Goal: Complete application form

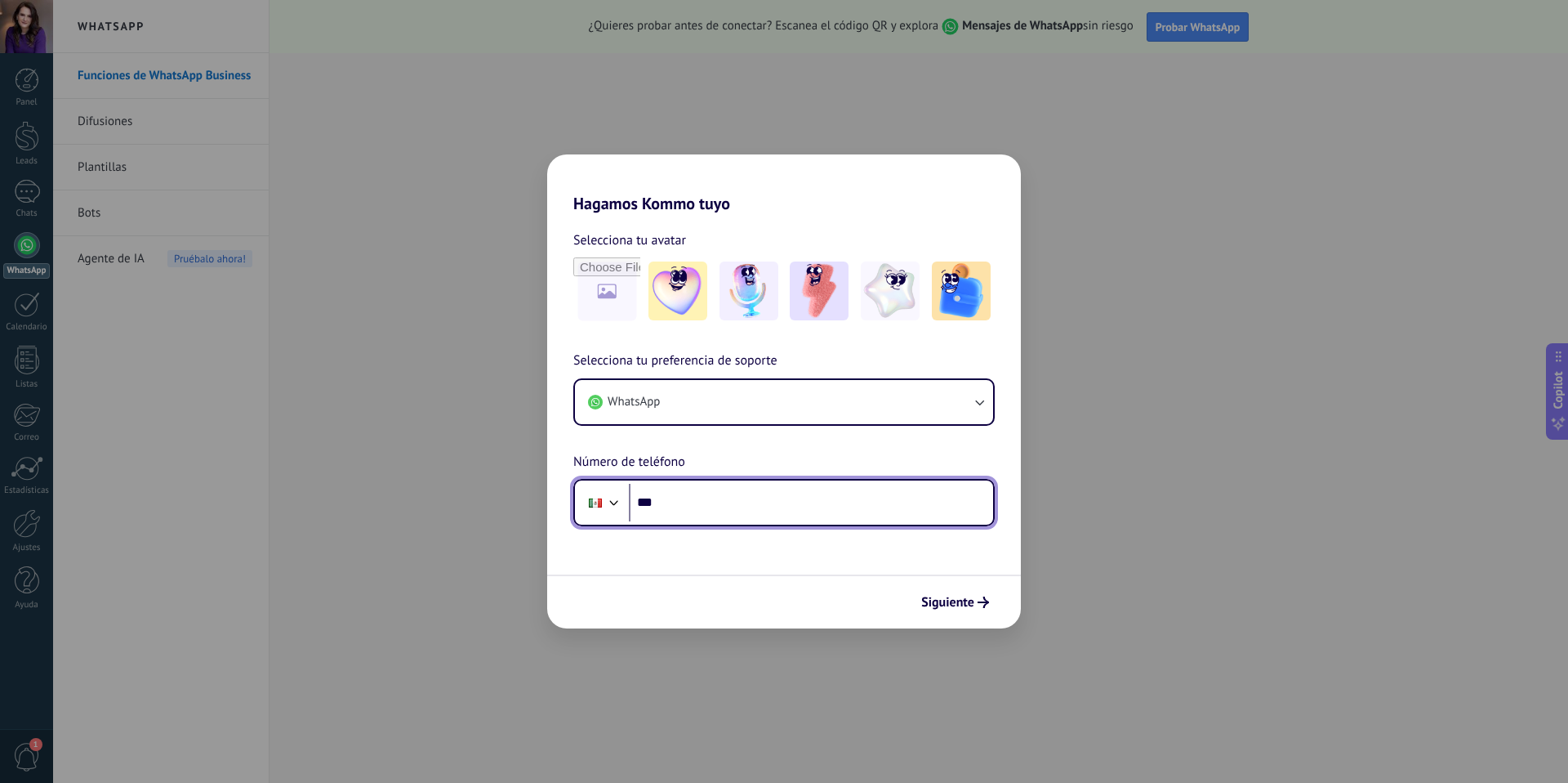
click at [745, 506] on input "***" at bounding box center [811, 502] width 365 height 37
click at [608, 502] on div at bounding box center [614, 501] width 20 height 20
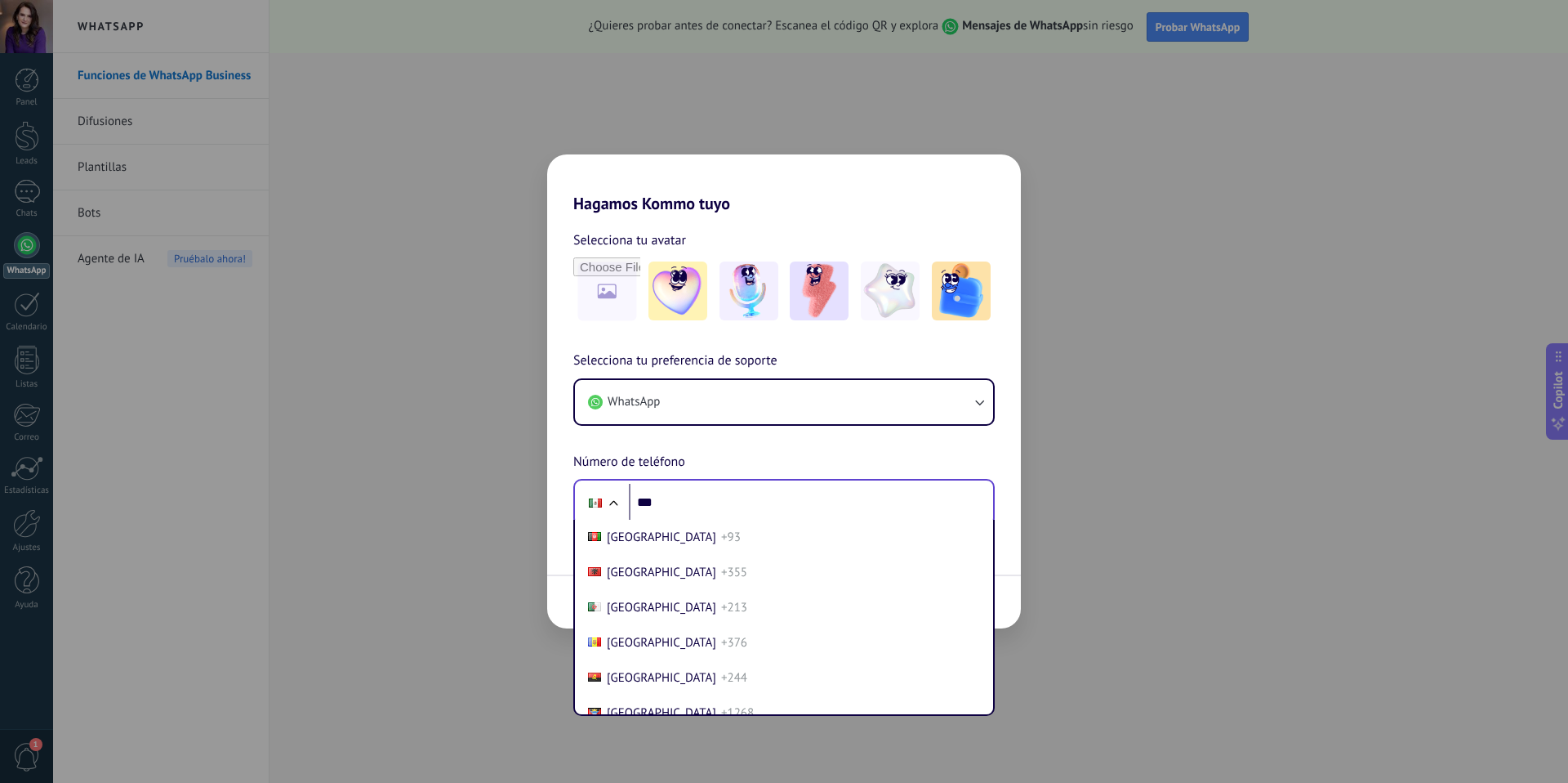
scroll to position [4089, 0]
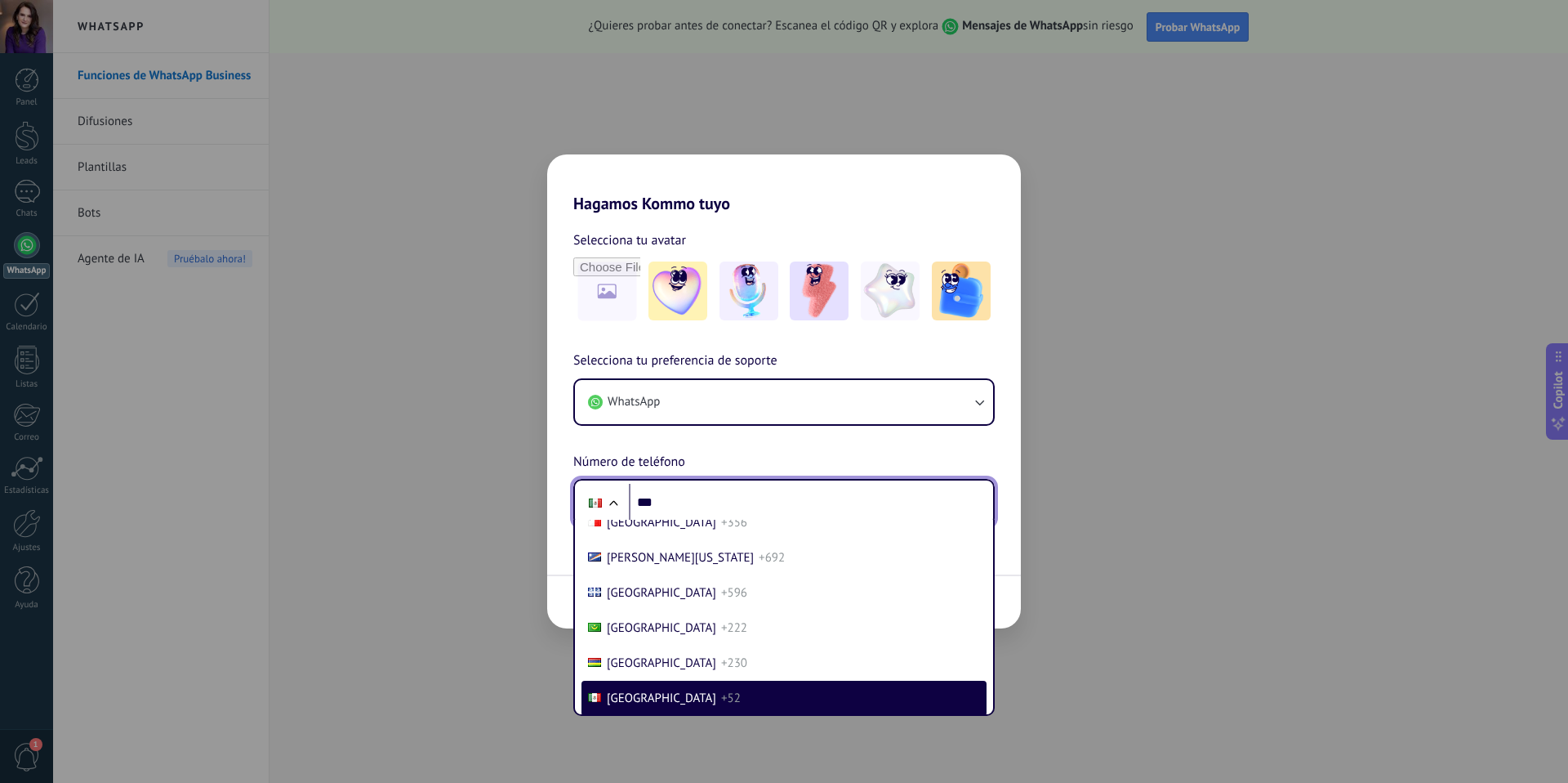
click at [694, 505] on input "***" at bounding box center [811, 502] width 365 height 37
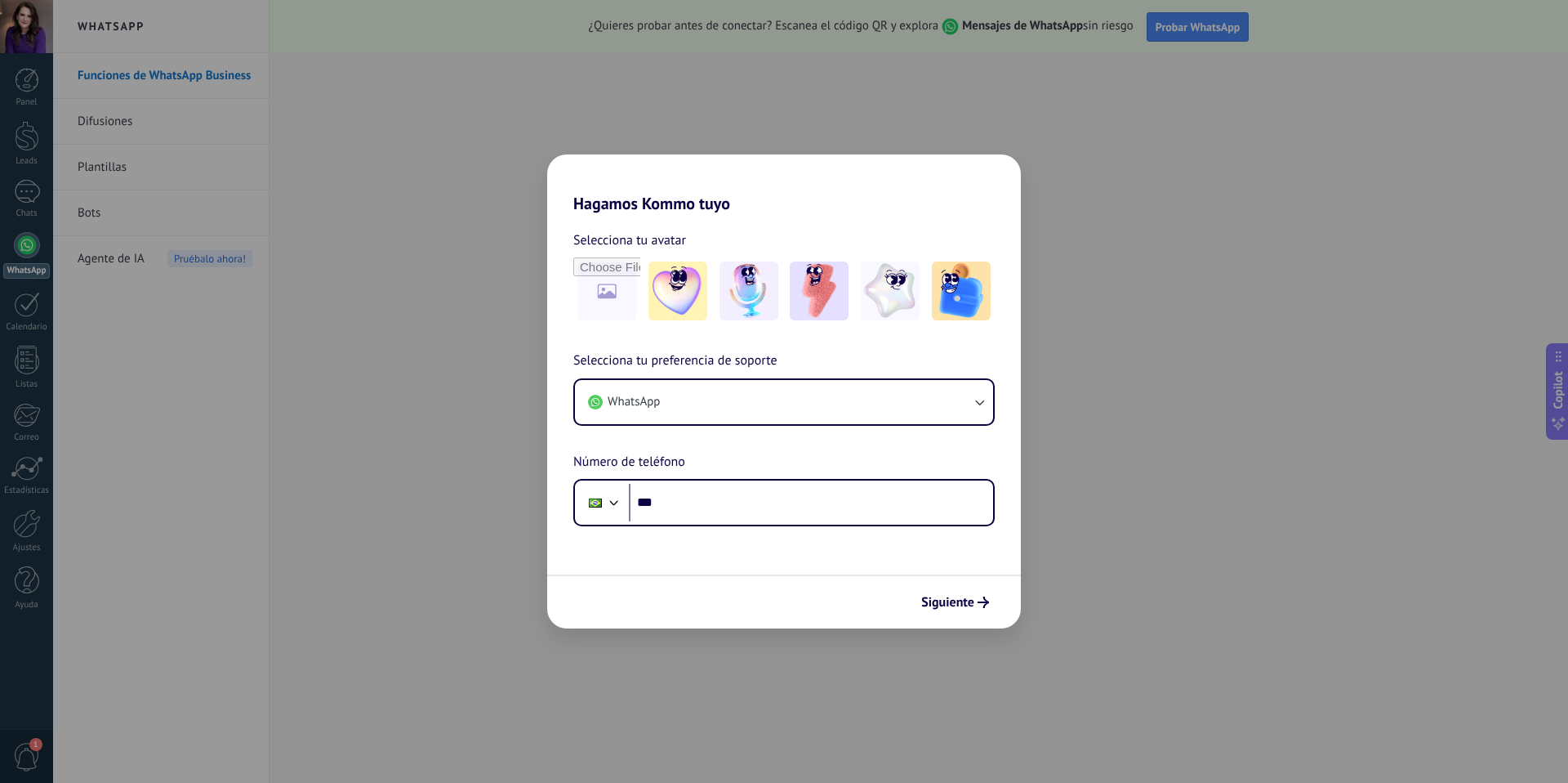
click at [755, 455] on div "Selecciona tu preferencia de soporte WhatsApp Número de teléfono Phone ***" at bounding box center [783, 438] width 473 height 175
click at [828, 498] on input "***" at bounding box center [811, 502] width 365 height 37
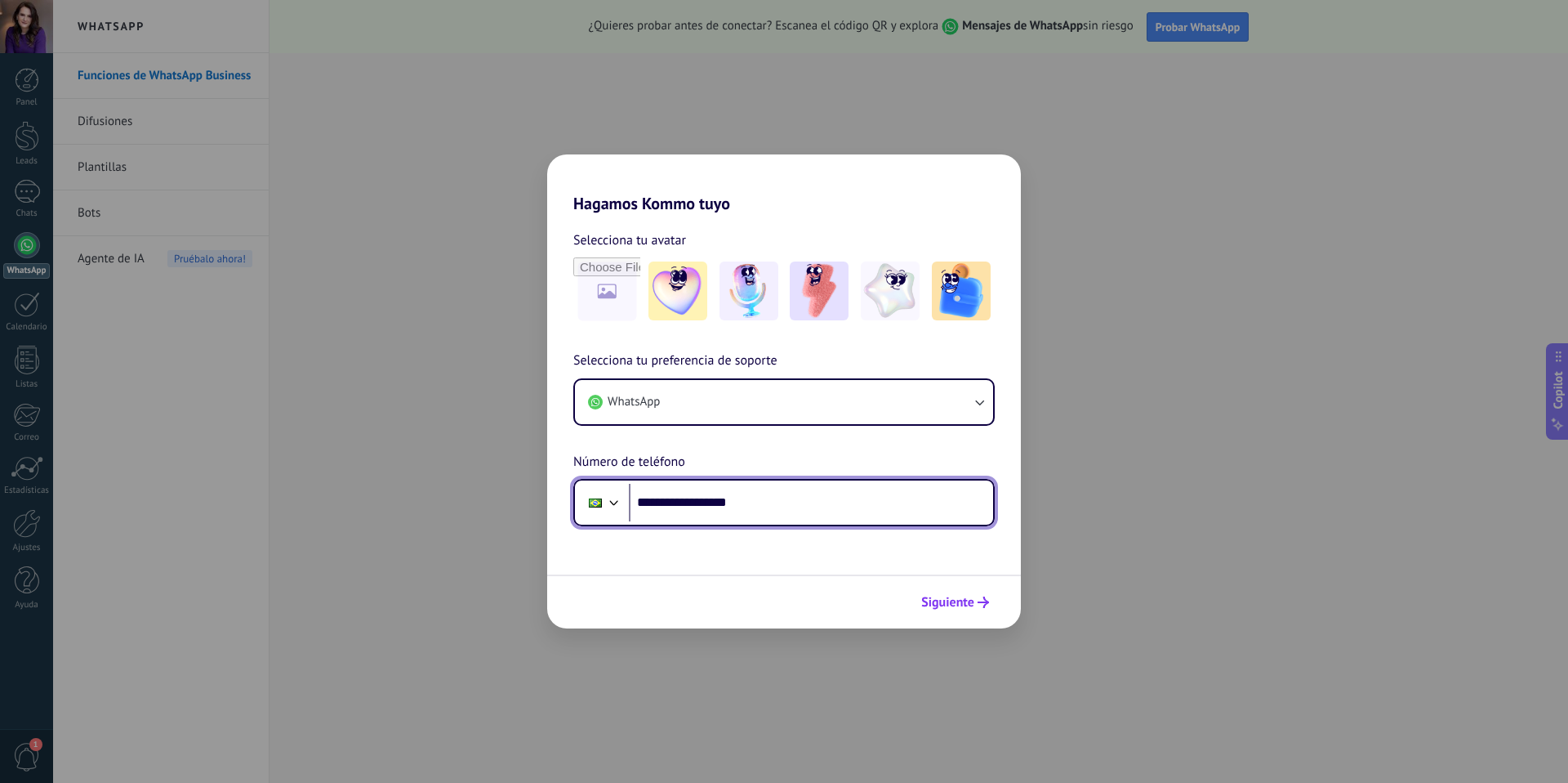
type input "**********"
click at [958, 607] on span "Siguiente" at bounding box center [948, 602] width 53 height 12
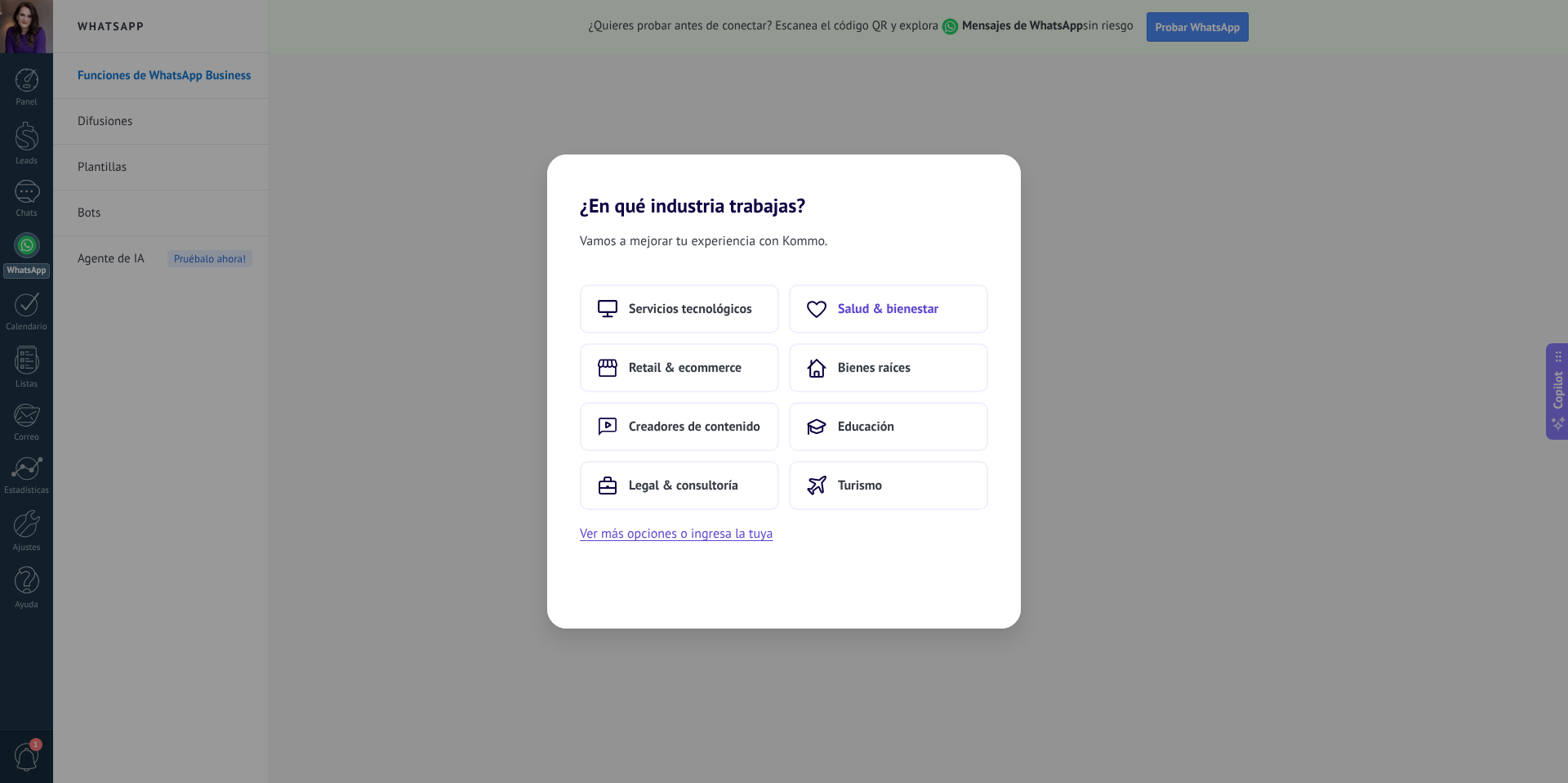
click at [898, 306] on span "Salud & bienestar" at bounding box center [888, 309] width 101 height 17
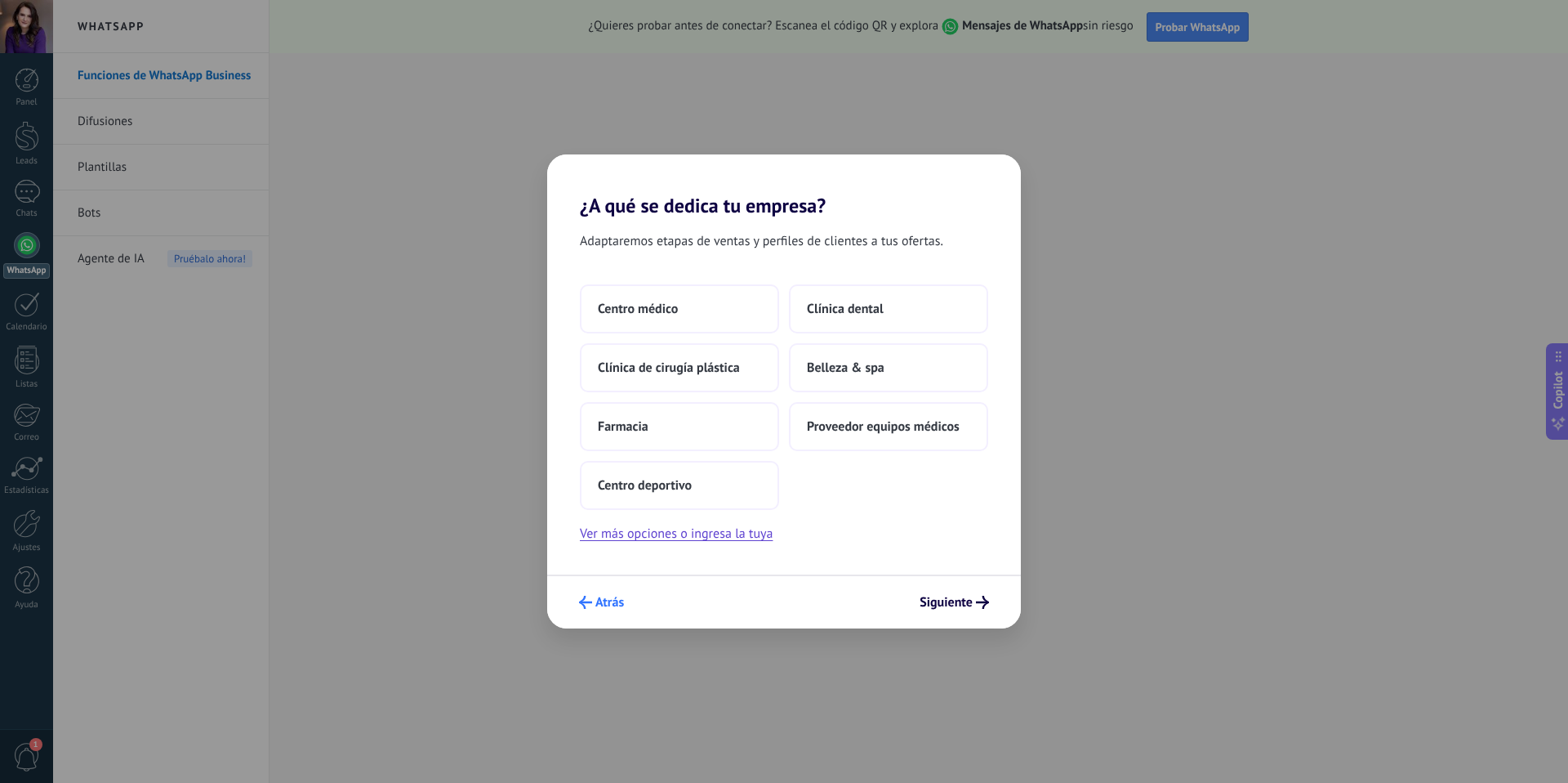
click at [612, 597] on span "Atrás" at bounding box center [610, 602] width 28 height 12
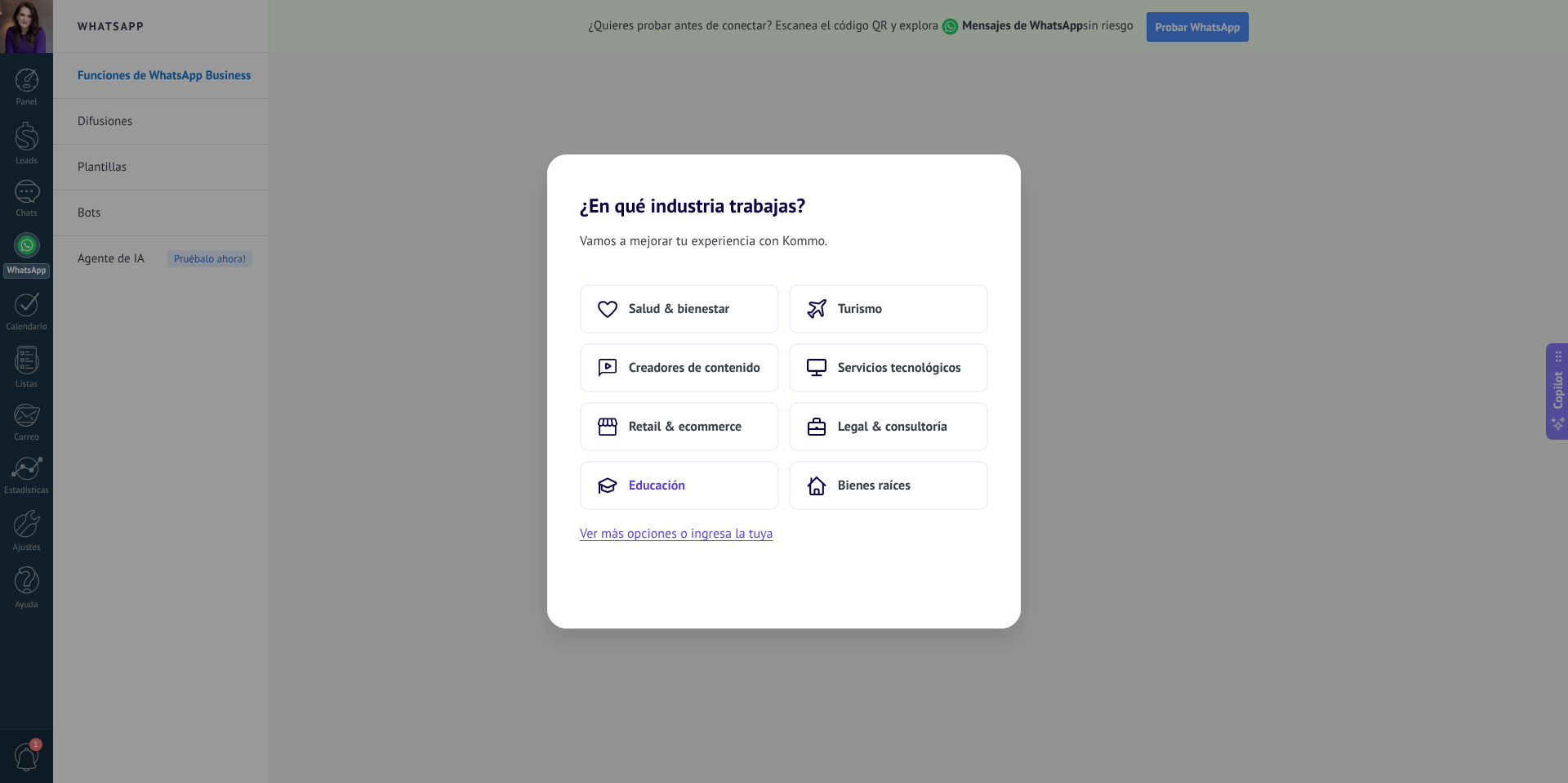
click at [680, 484] on span "Educación" at bounding box center [658, 485] width 57 height 17
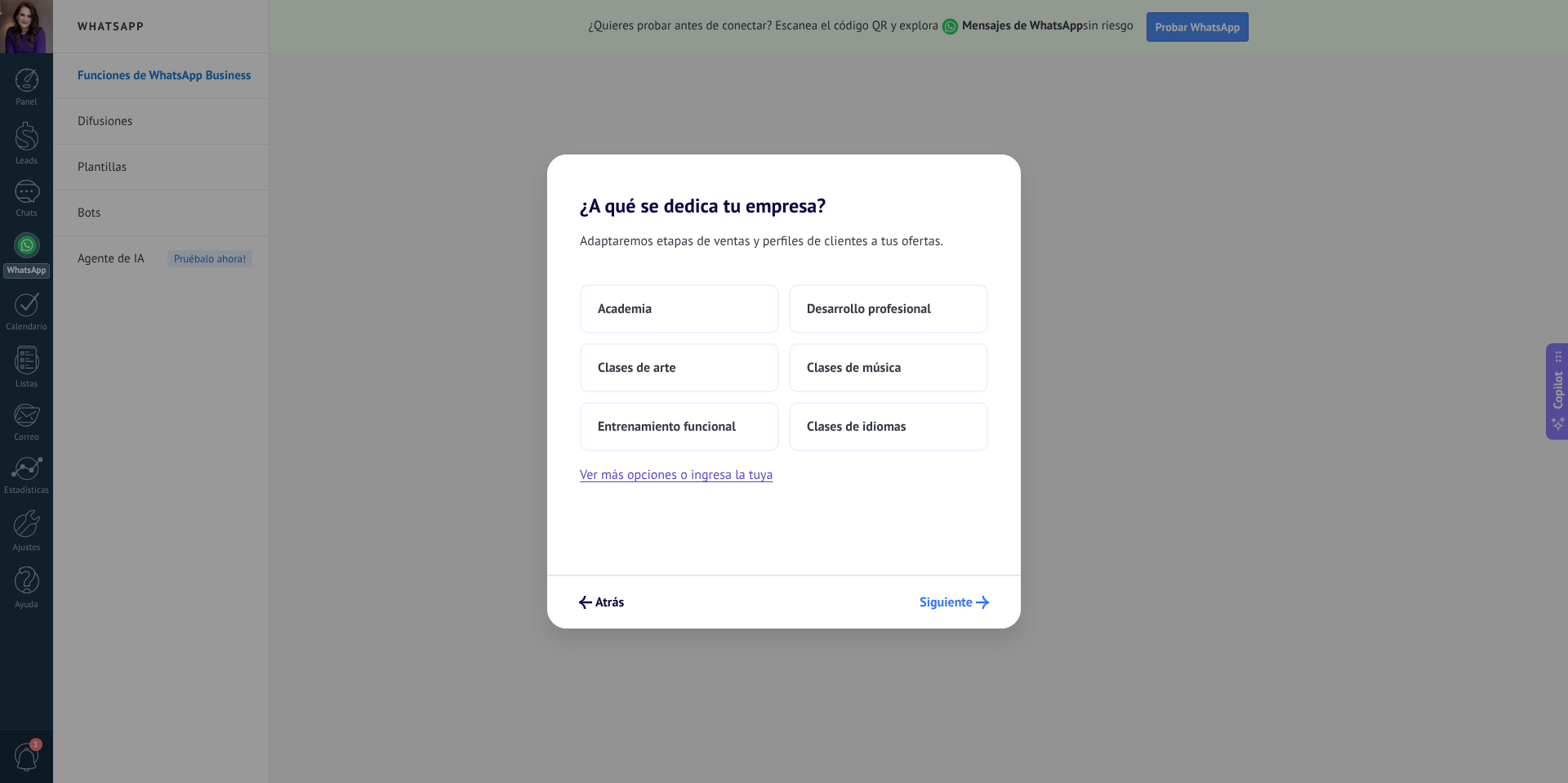
click at [967, 606] on span "Siguiente" at bounding box center [947, 602] width 53 height 12
click at [969, 599] on span "Siguiente" at bounding box center [947, 602] width 53 height 12
click at [736, 488] on div "Adaptaremos etapas de ventas y perfiles de clientes a tus ofertas. Academia Des…" at bounding box center [783, 396] width 473 height 357
click at [714, 476] on button "Ver más opciones o ingresa la tuya" at bounding box center [676, 474] width 193 height 22
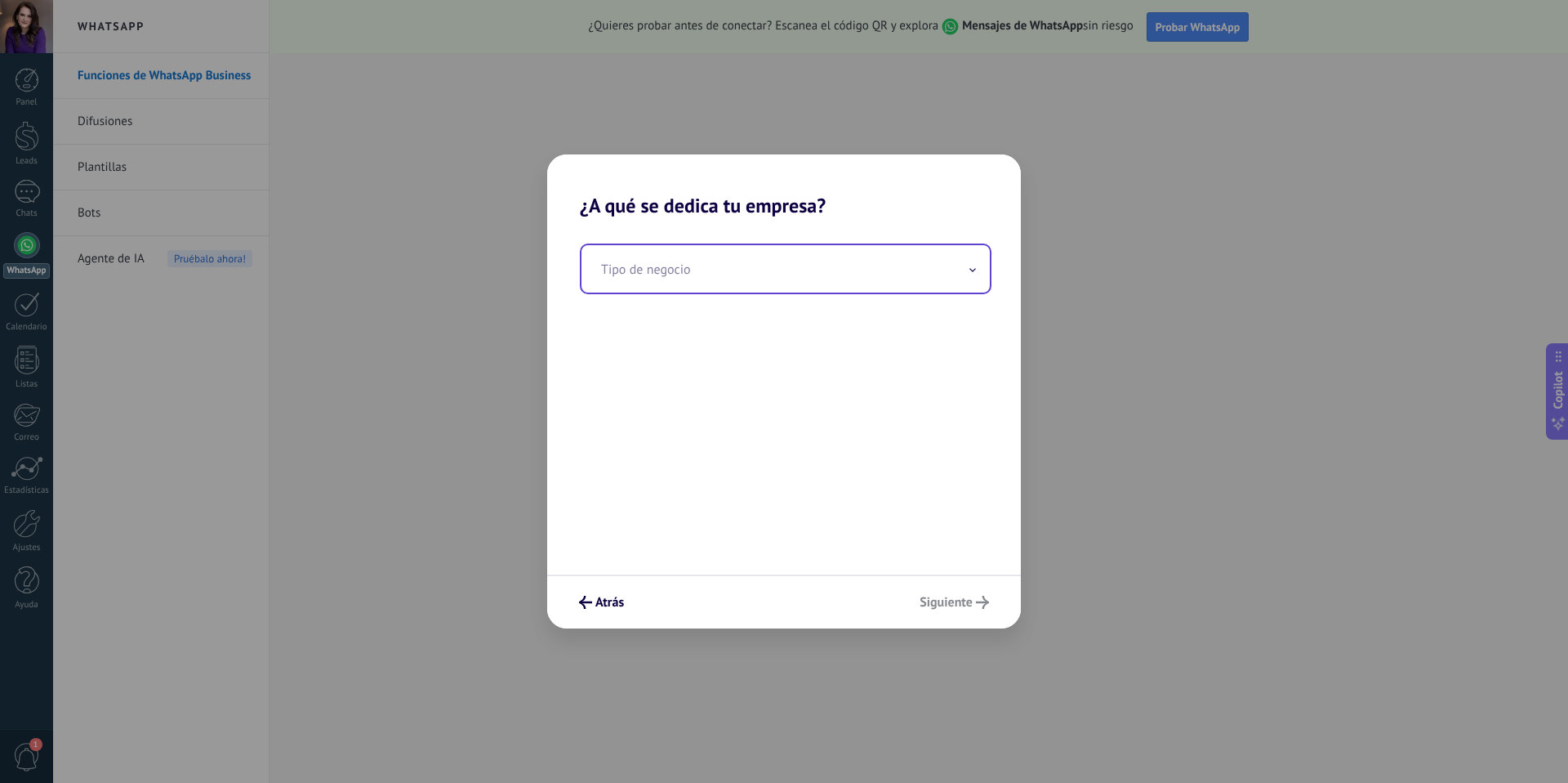
click at [767, 278] on input "text" at bounding box center [785, 269] width 409 height 47
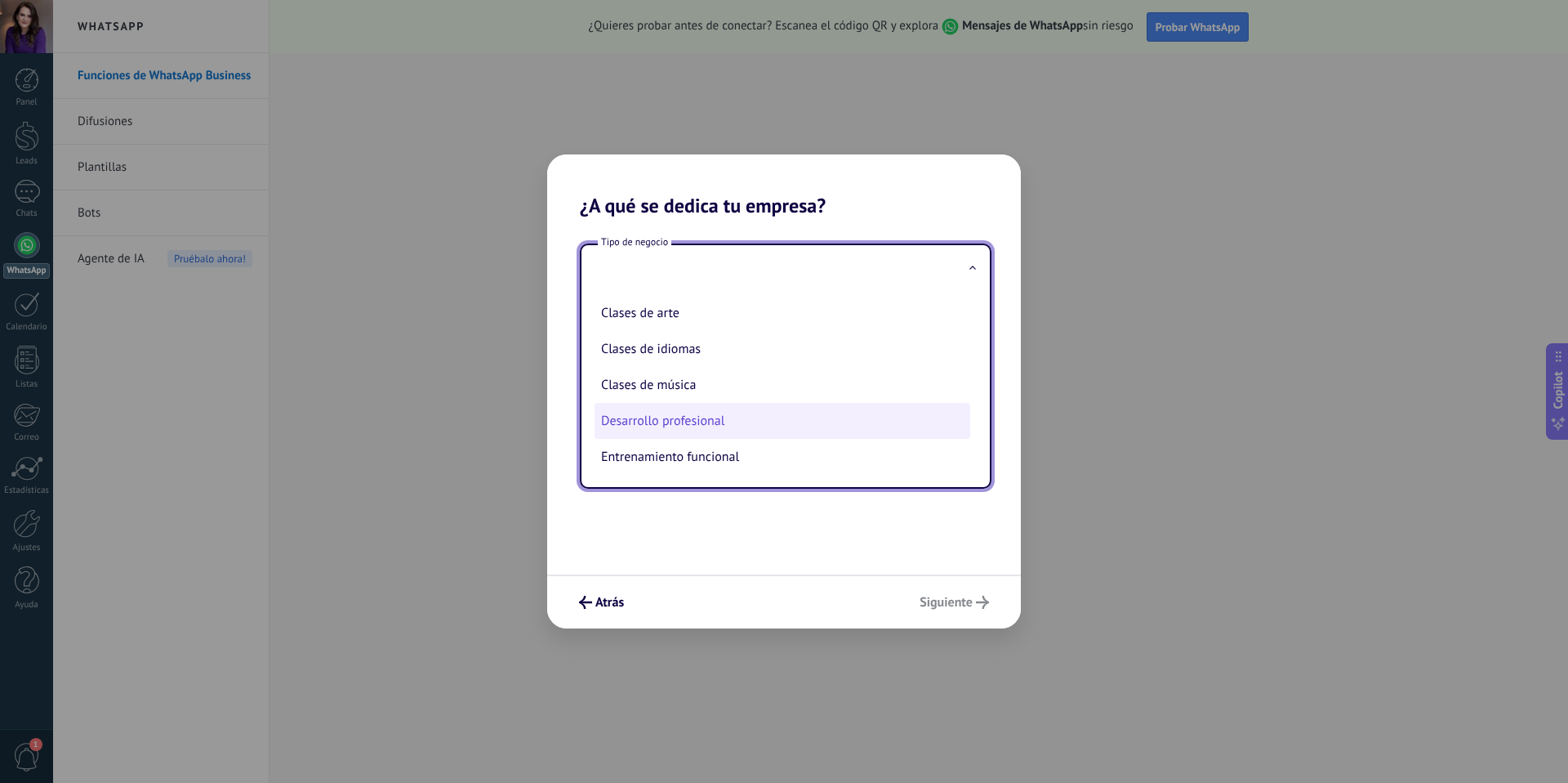
scroll to position [37, 0]
click at [772, 521] on div "Tipo de negocio Academia Clases de arte Clases de idiomas Clases de música Desa…" at bounding box center [783, 396] width 473 height 357
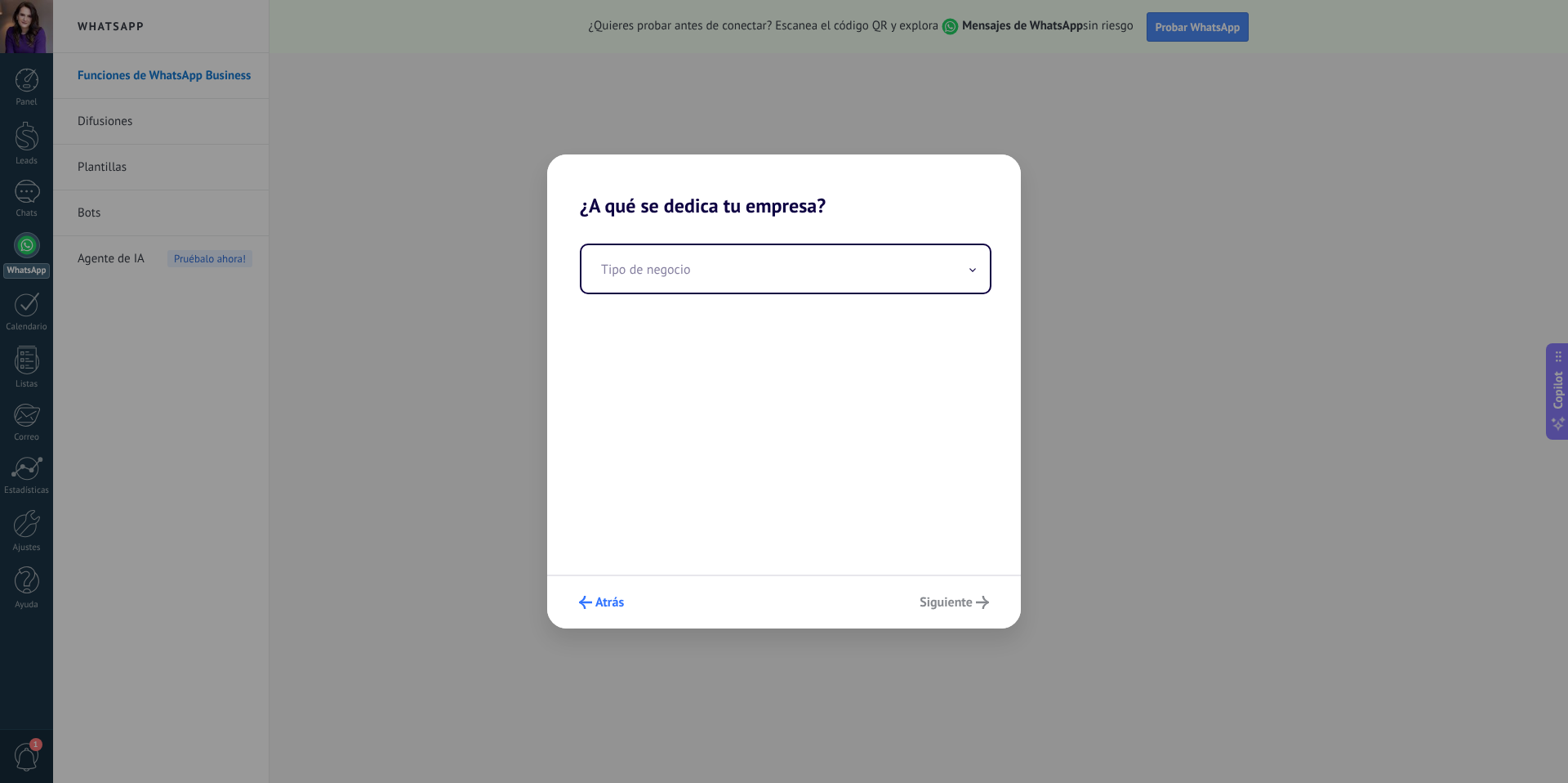
click at [592, 603] on span "Atrás" at bounding box center [602, 602] width 45 height 13
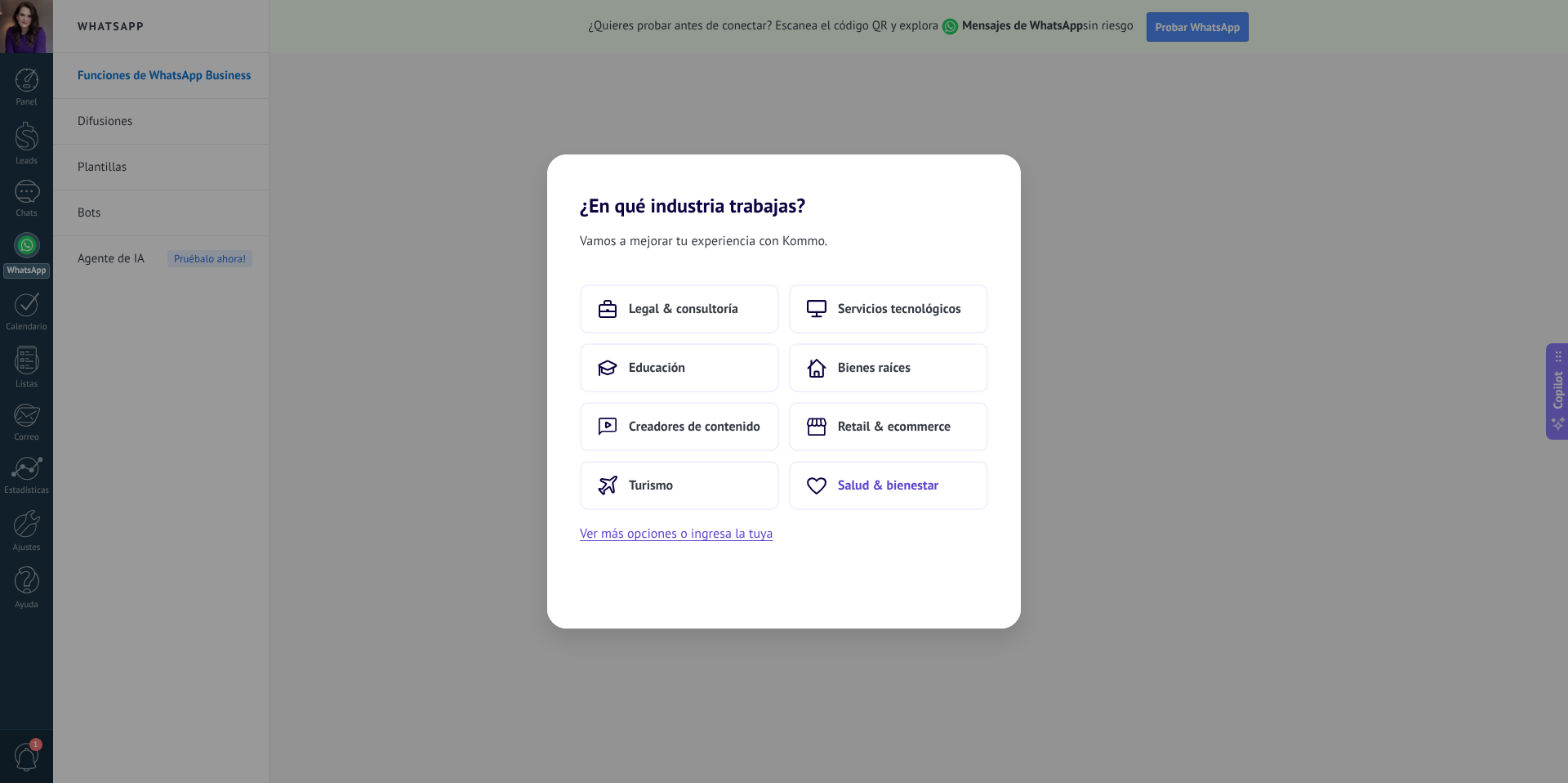
click at [877, 493] on button "Salud & bienestar" at bounding box center [888, 485] width 199 height 49
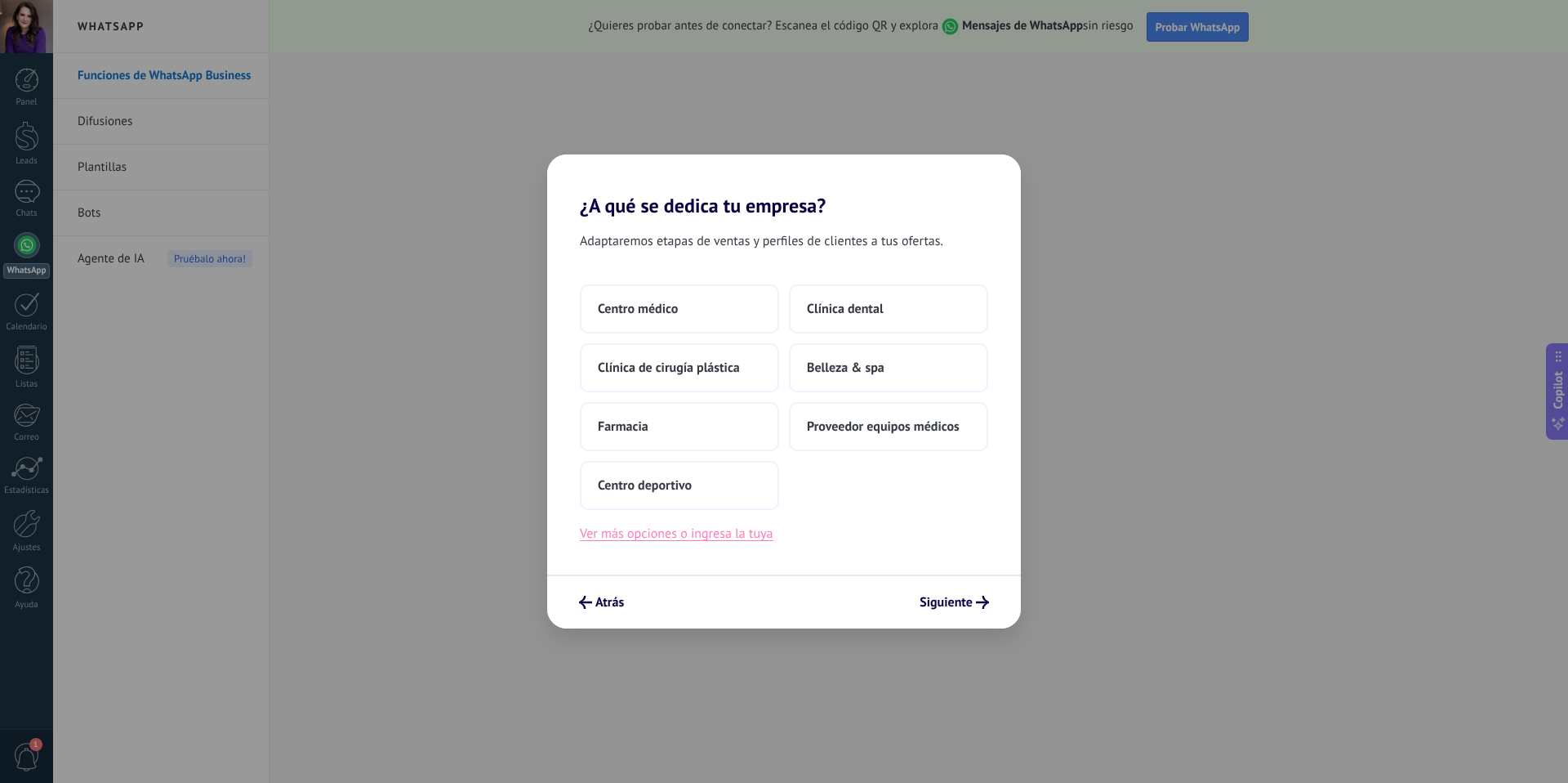
click at [745, 532] on button "Ver más opciones o ingresa la tuya" at bounding box center [676, 533] width 193 height 22
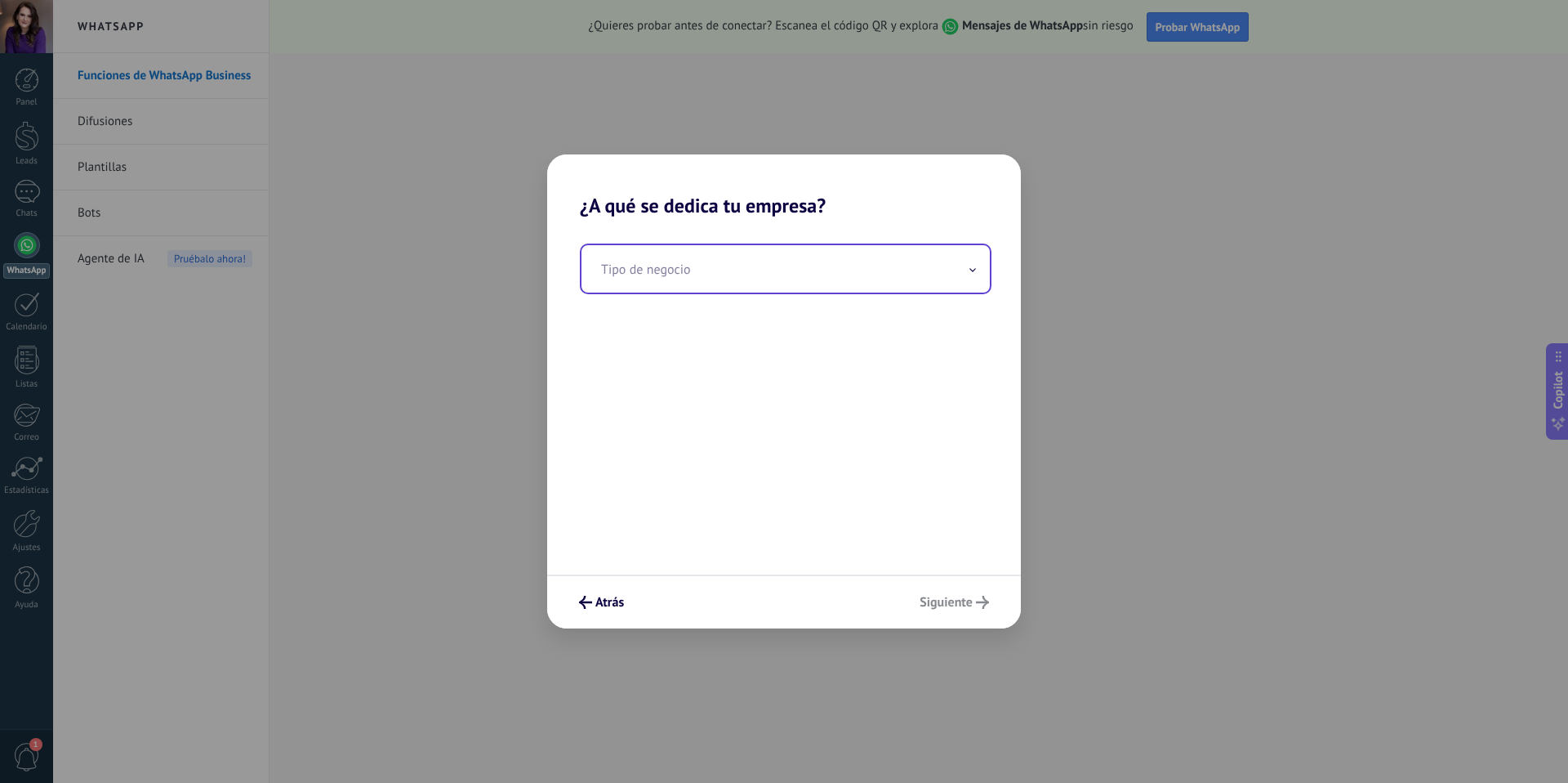
click at [865, 280] on input "text" at bounding box center [785, 269] width 409 height 47
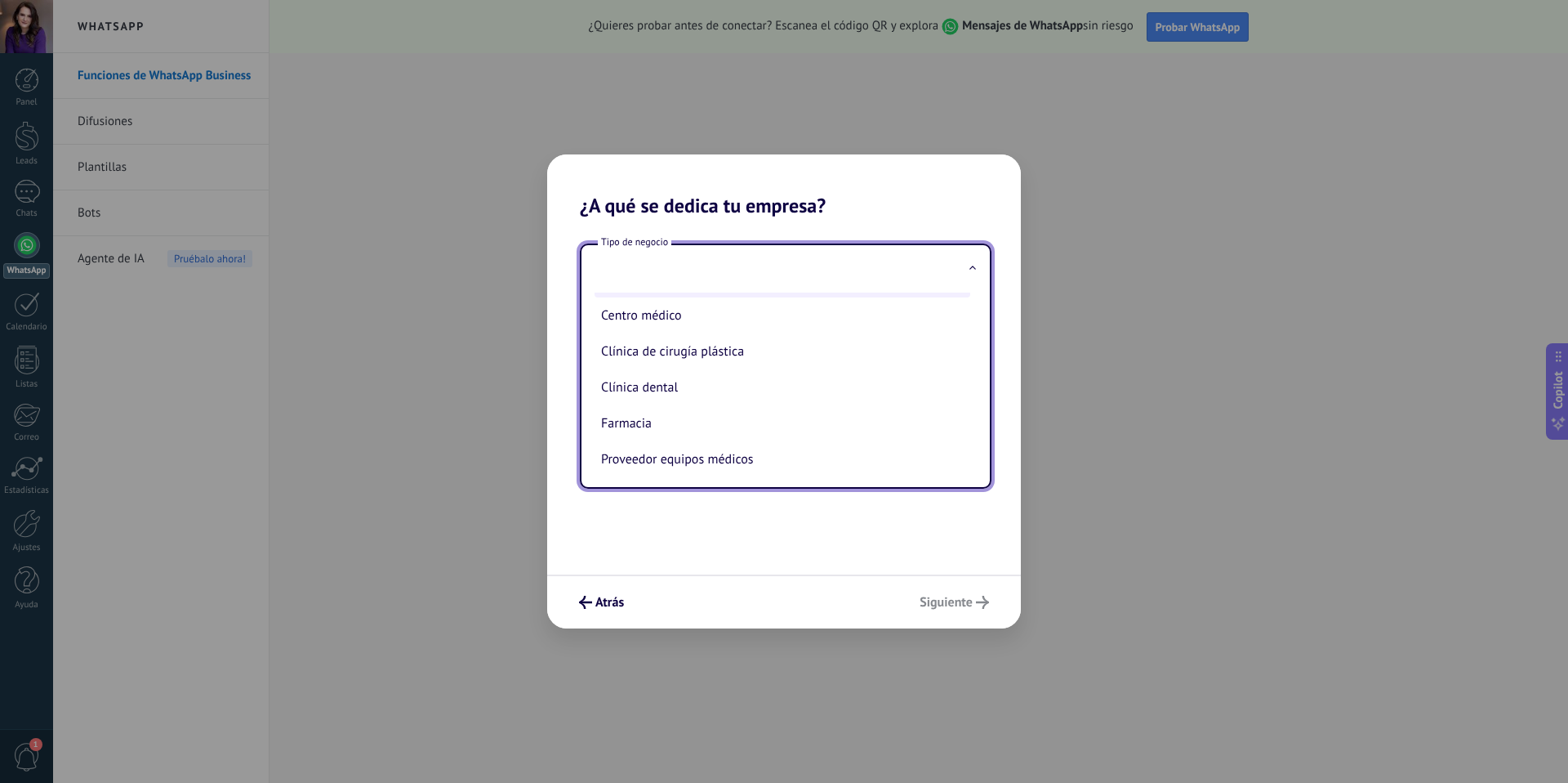
scroll to position [73, 0]
click at [687, 552] on div "Tipo de negocio Belleza & spa Centro deportivo Centro médico Clínica de cirugía…" at bounding box center [783, 396] width 473 height 357
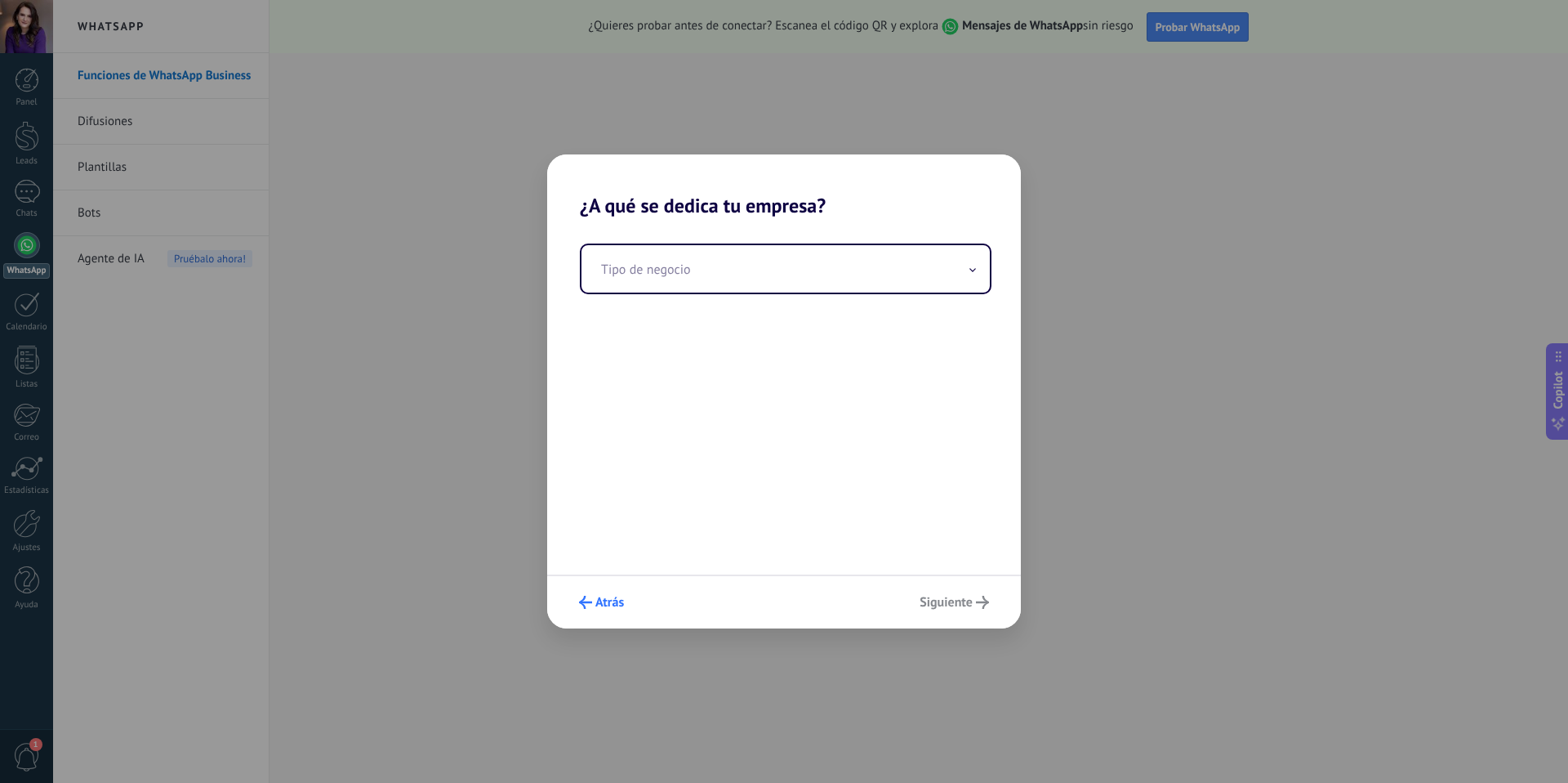
click at [601, 604] on span "Atrás" at bounding box center [610, 602] width 28 height 12
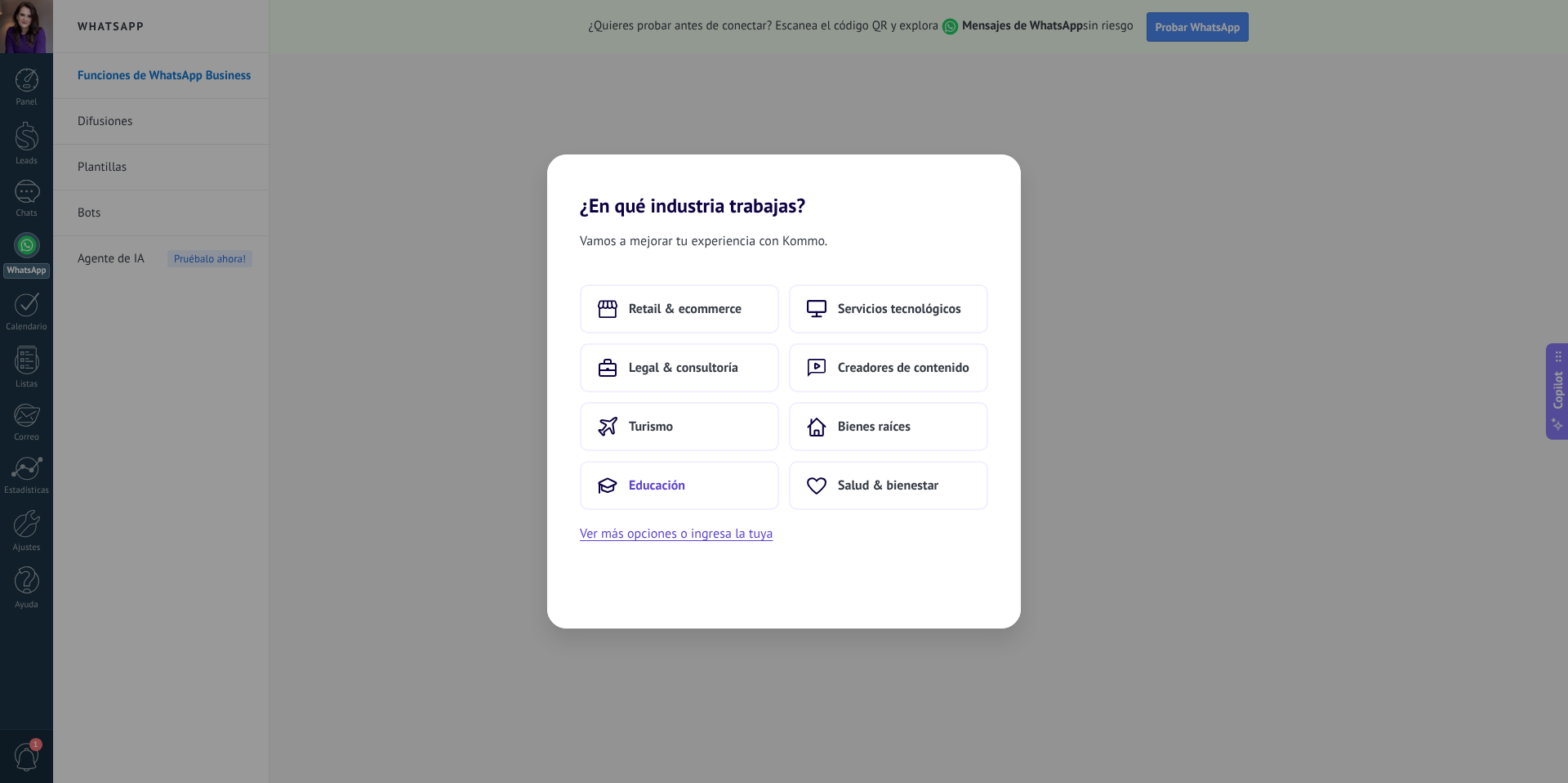
click at [668, 481] on span "Educación" at bounding box center [658, 485] width 57 height 17
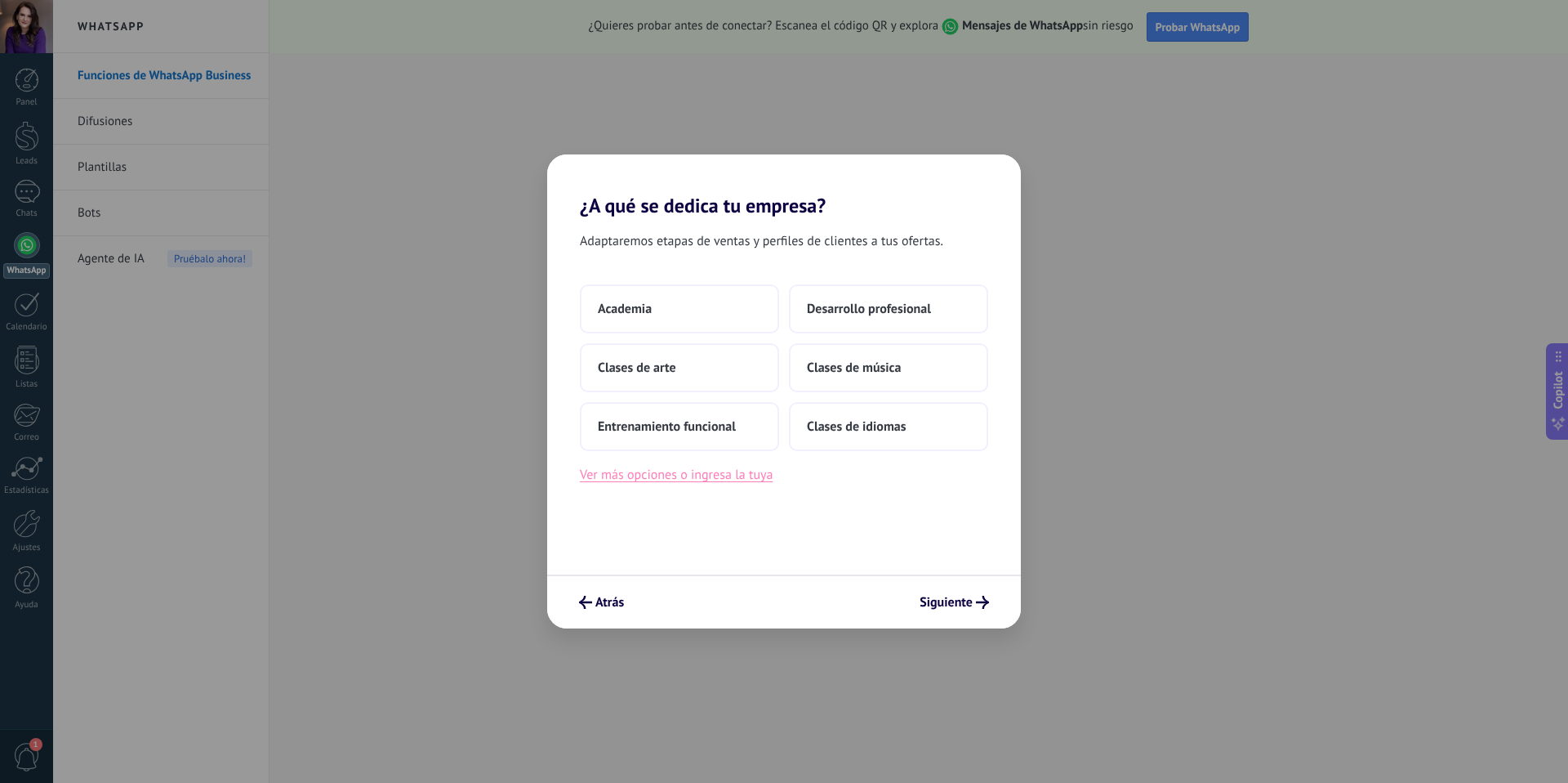
click at [735, 475] on button "Ver más opciones o ingresa la tuya" at bounding box center [676, 474] width 193 height 22
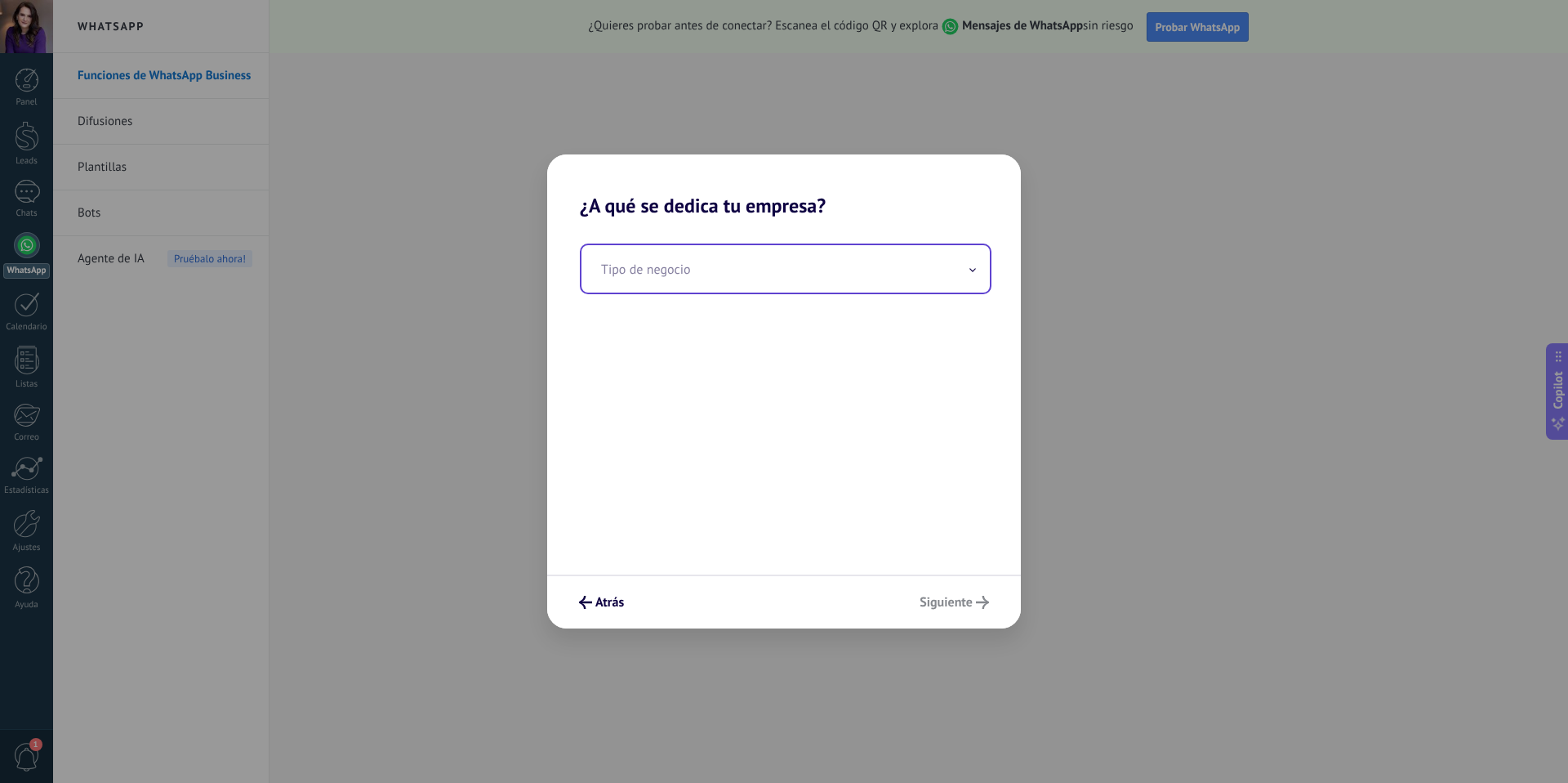
click at [759, 269] on input "text" at bounding box center [785, 269] width 409 height 47
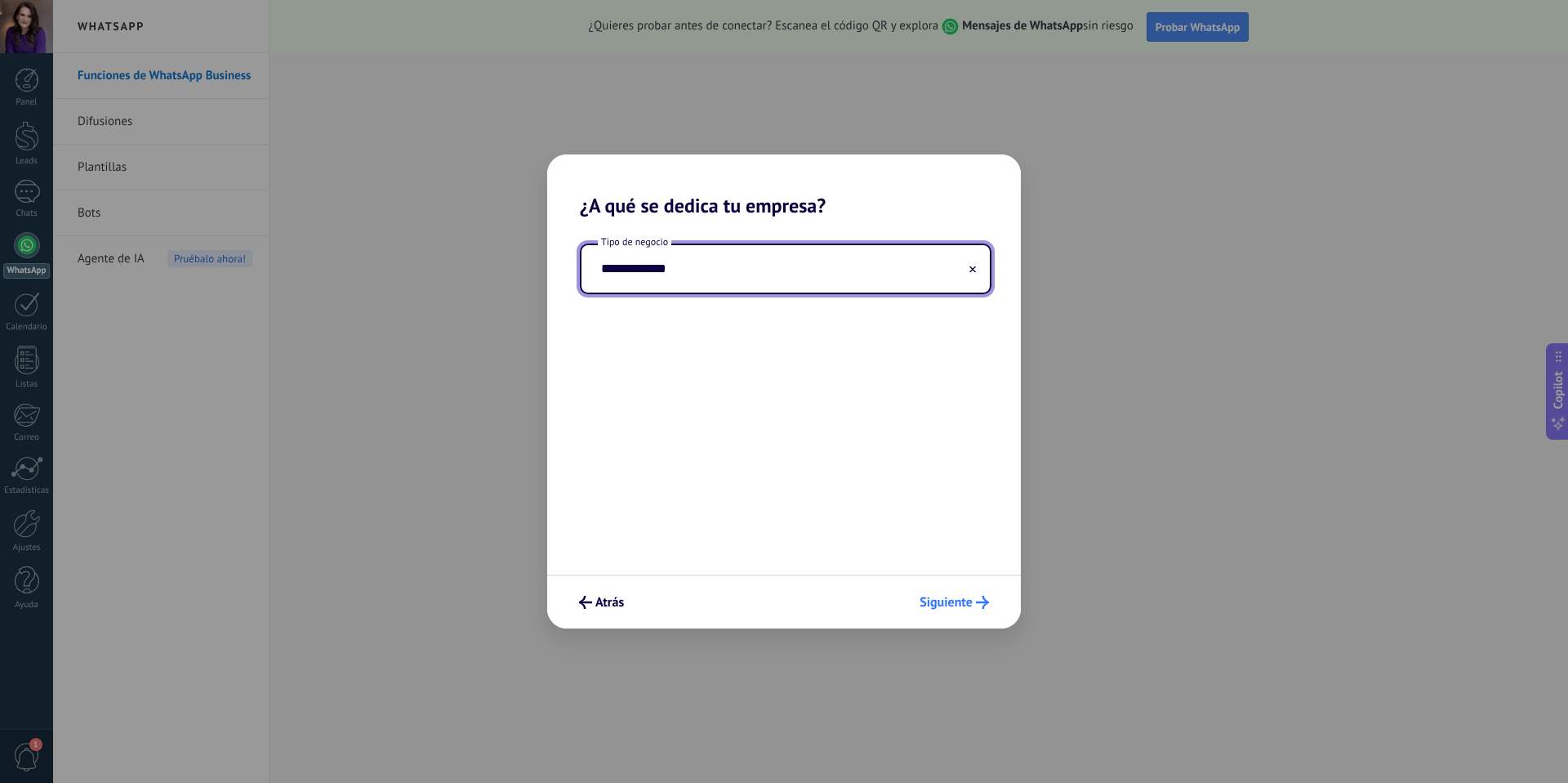
type input "**********"
click at [966, 605] on span "Siguiente" at bounding box center [947, 602] width 53 height 12
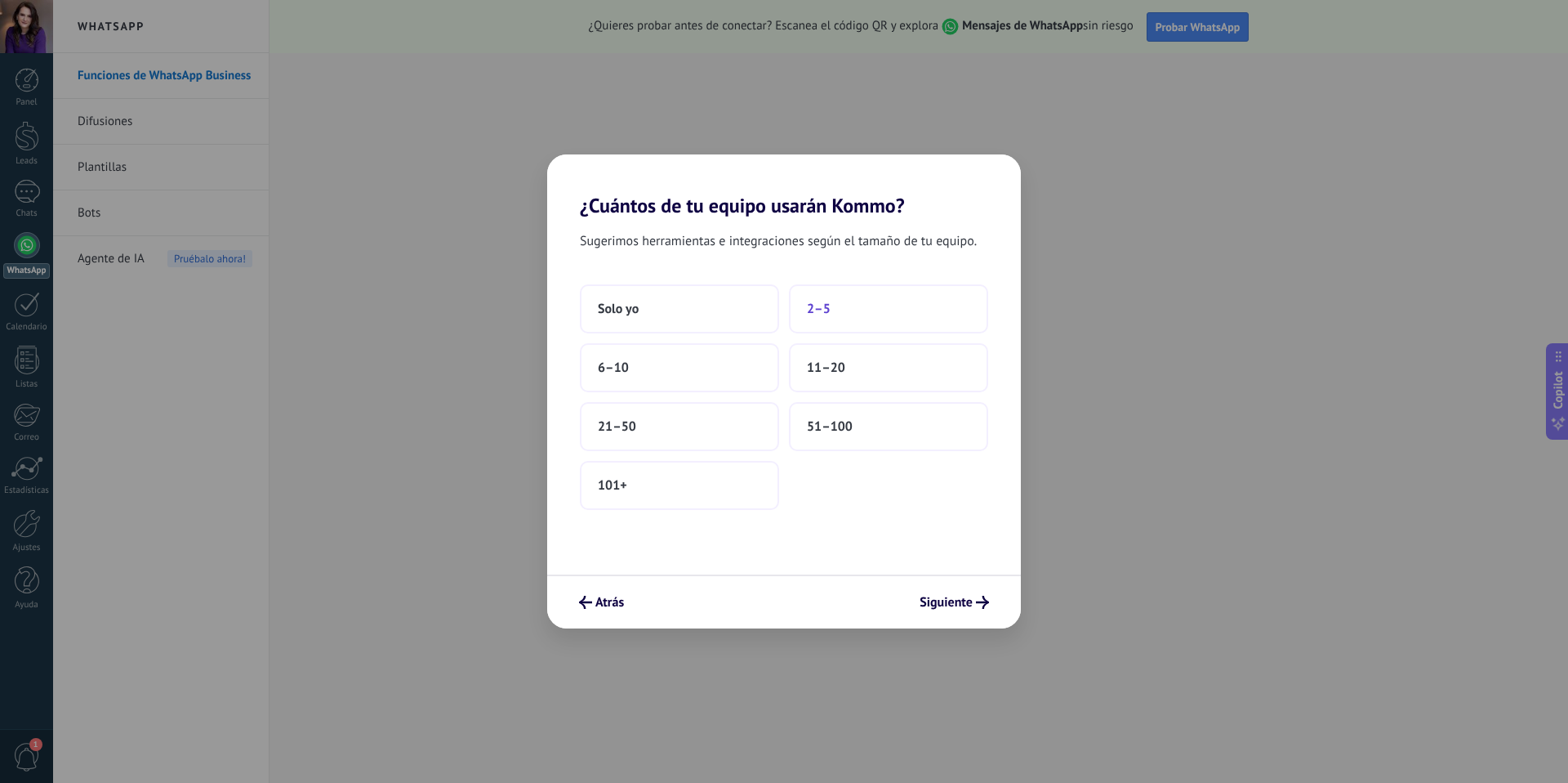
click at [847, 311] on button "2–5" at bounding box center [888, 309] width 199 height 49
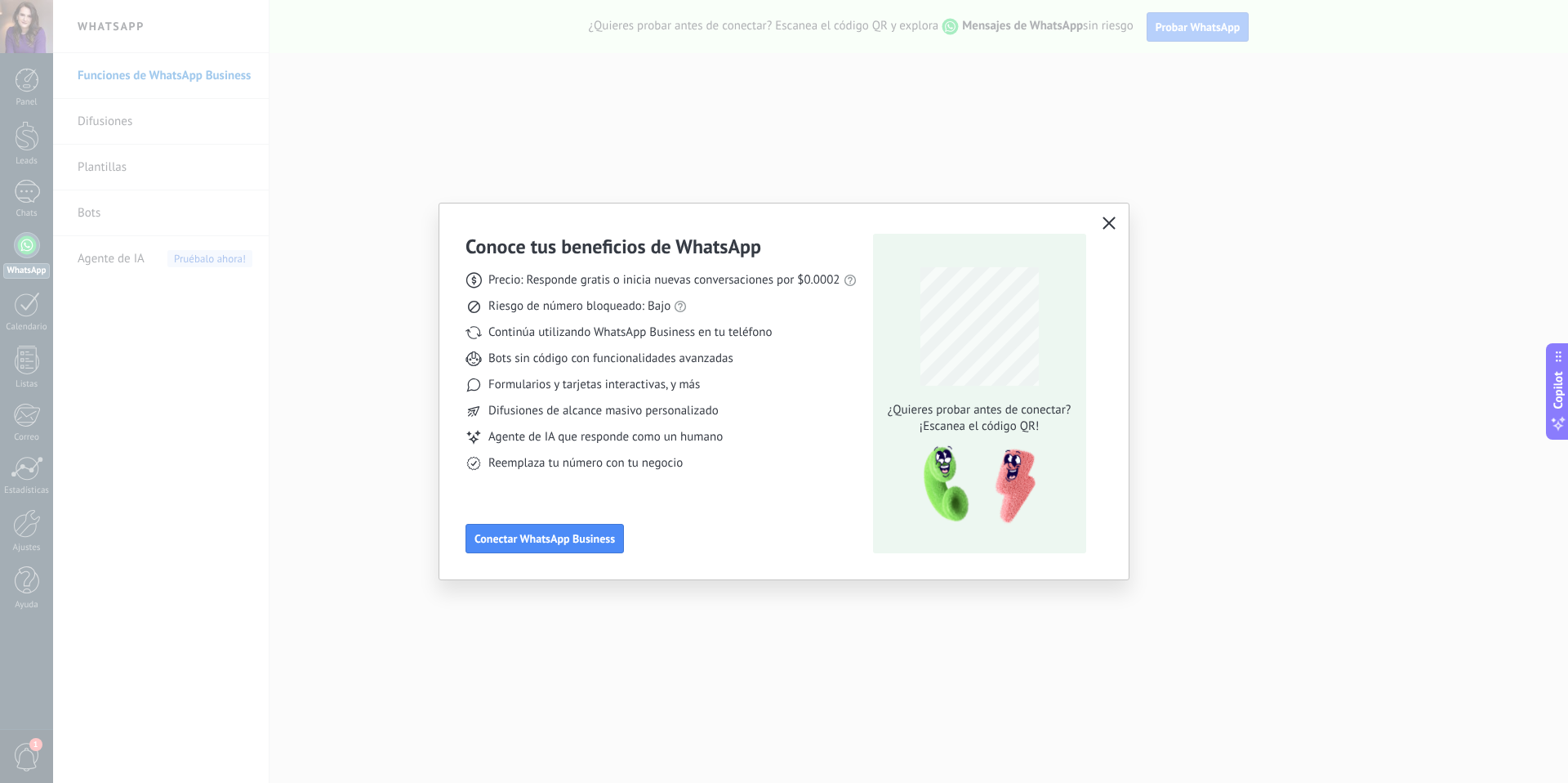
click at [1107, 223] on use "button" at bounding box center [1108, 222] width 13 height 13
